Goal: Check status

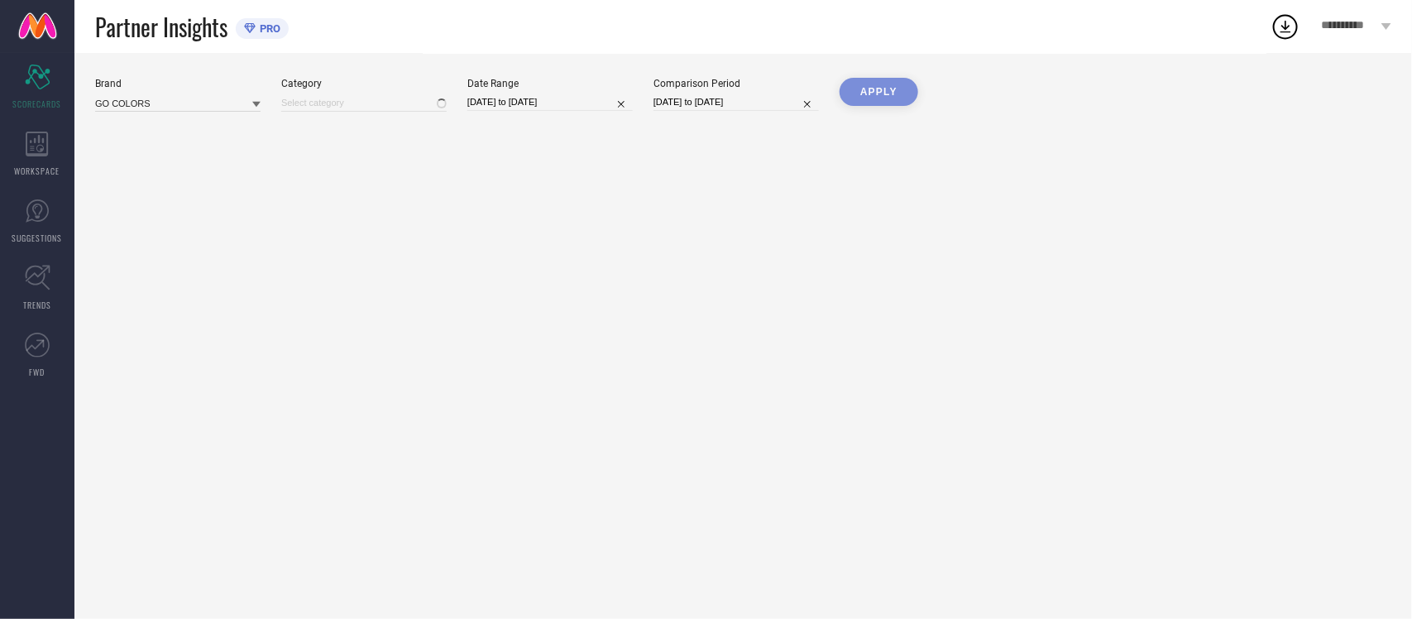
type input "All"
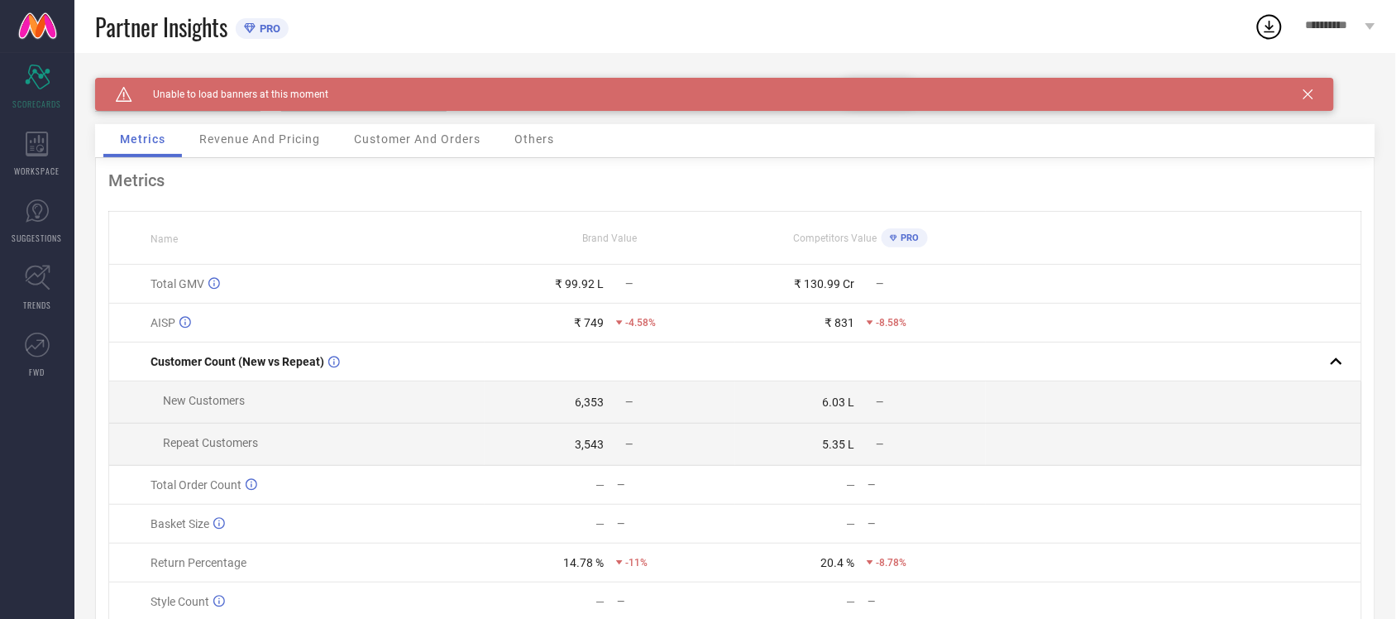
click at [1305, 93] on icon at bounding box center [1309, 94] width 10 height 10
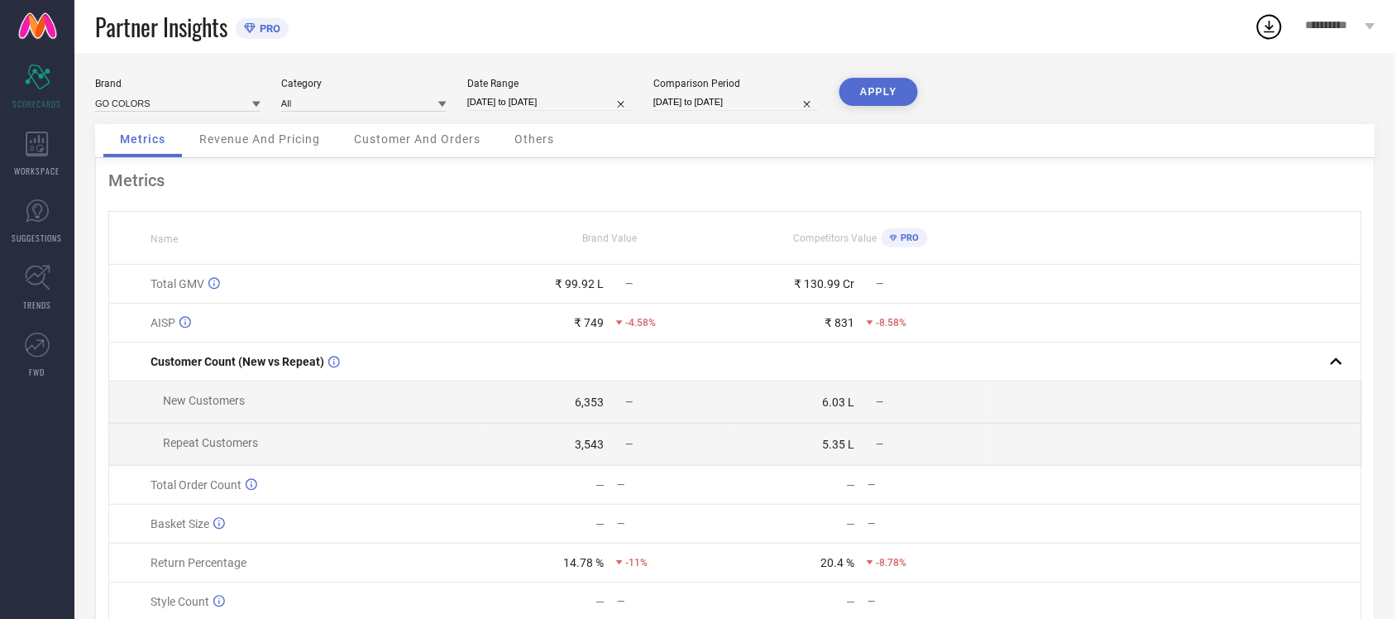
click at [522, 106] on input "[DATE] to [DATE]" at bounding box center [549, 101] width 165 height 17
select select "8"
select select "2025"
select select "9"
select select "2025"
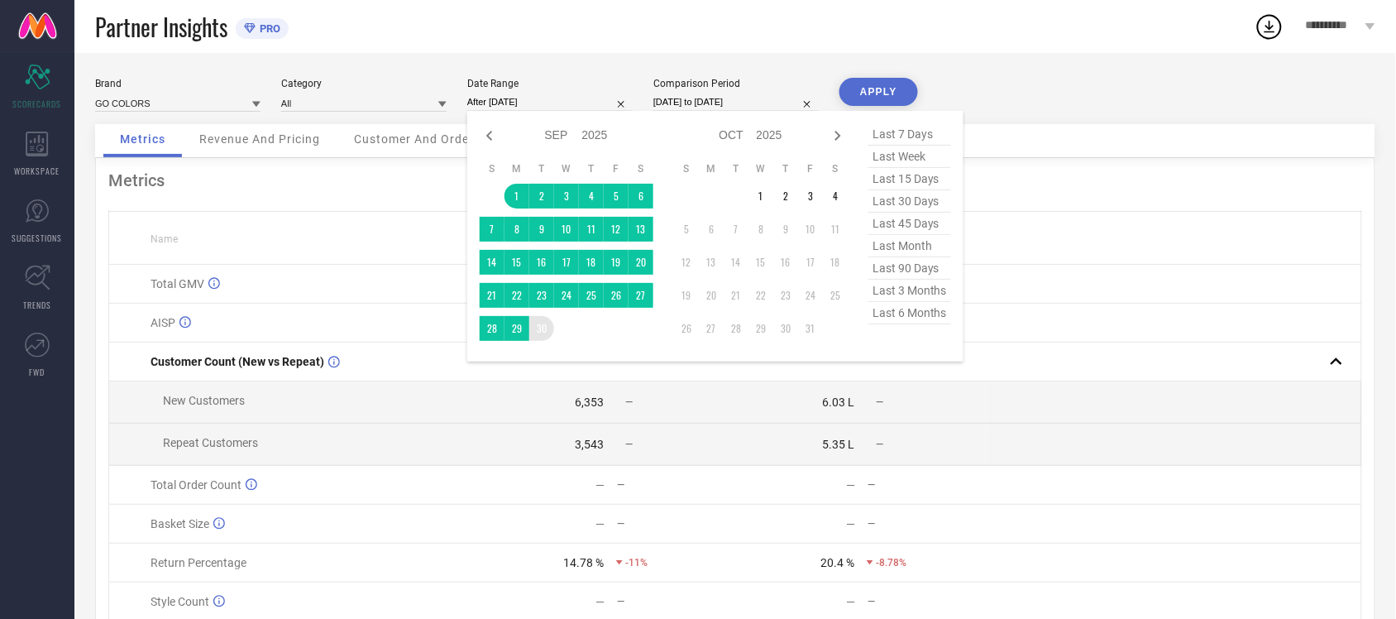
click at [543, 333] on td "30" at bounding box center [541, 328] width 25 height 25
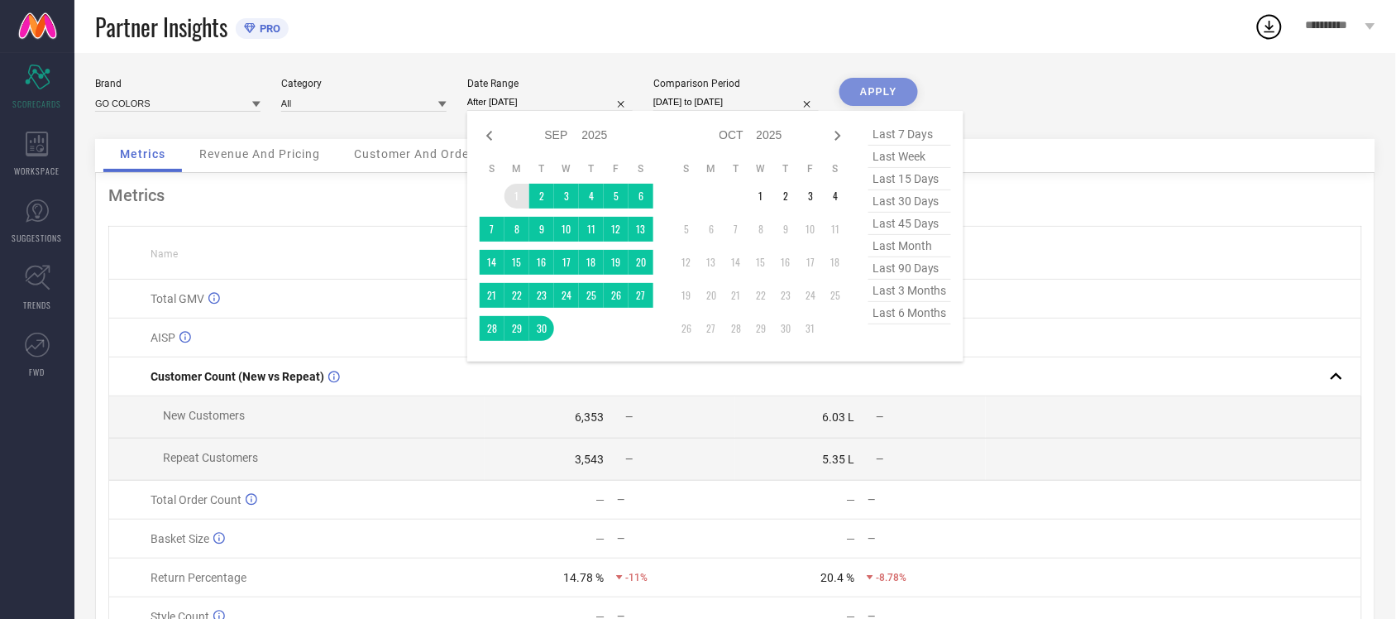
type input "[DATE] to [DATE]"
